Goal: Navigation & Orientation: Find specific page/section

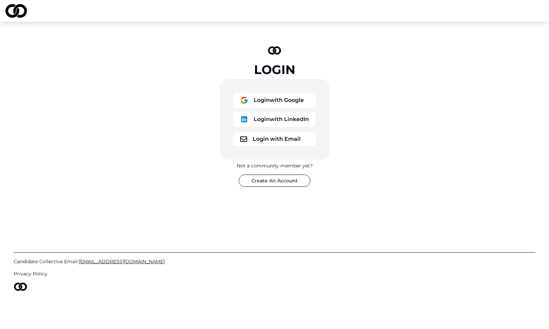
click at [283, 140] on button "Login with Email" at bounding box center [274, 139] width 82 height 14
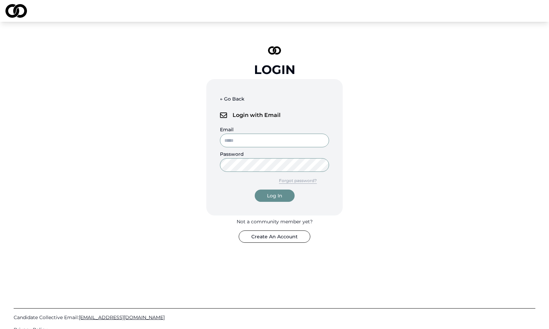
type input "**********"
click at [277, 197] on div "Log In" at bounding box center [274, 195] width 15 height 7
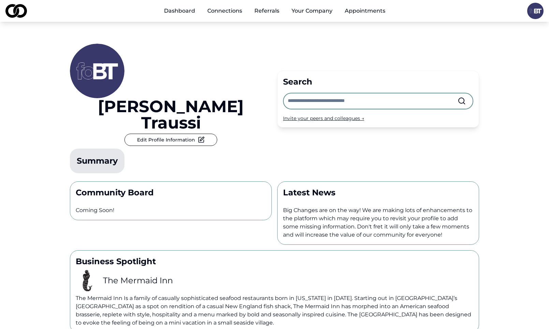
click at [277, 11] on link "Referrals" at bounding box center [267, 11] width 36 height 14
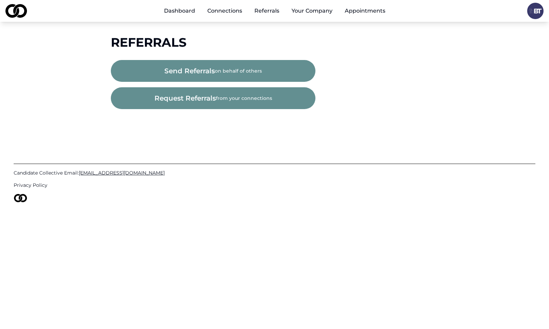
click at [243, 97] on button "request referrals from your connections" at bounding box center [213, 98] width 204 height 22
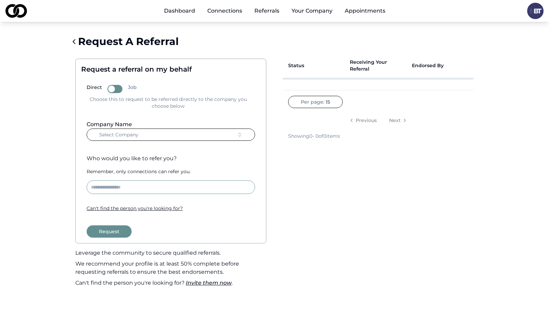
click at [75, 40] on icon at bounding box center [74, 42] width 2 height 4
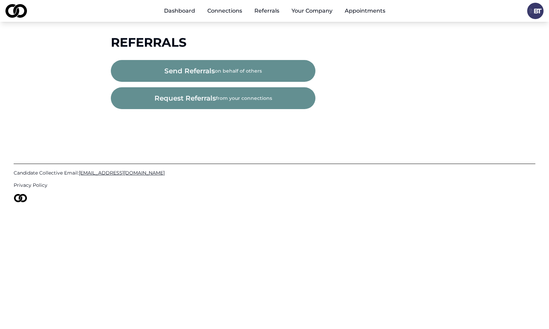
click at [374, 12] on link "Appointments" at bounding box center [364, 11] width 51 height 14
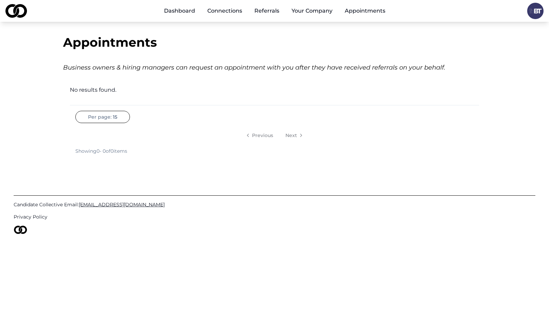
click at [183, 10] on link "Dashboard" at bounding box center [179, 11] width 42 height 14
